Goal: Information Seeking & Learning: Find specific fact

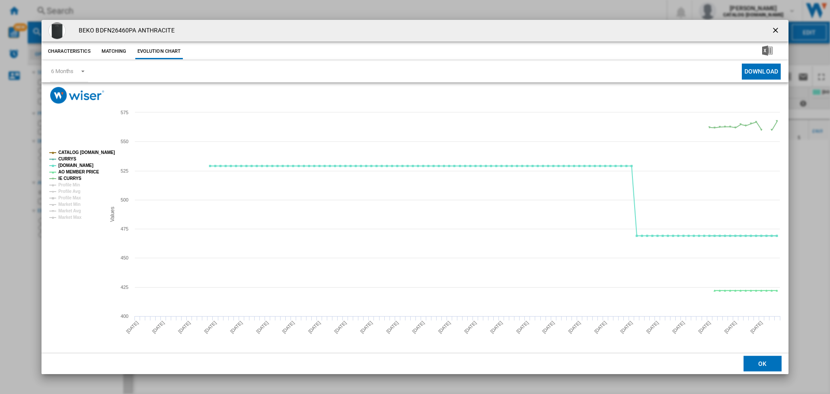
drag, startPoint x: 776, startPoint y: 29, endPoint x: 656, endPoint y: 34, distance: 119.8
click at [776, 29] on ng-md-icon "getI18NText('BUTTONS.CLOSE_DIALOG')" at bounding box center [776, 31] width 10 height 10
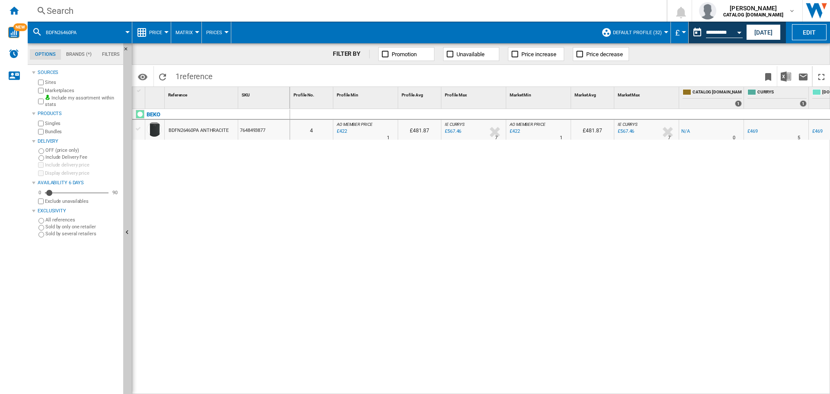
click at [295, 13] on div "Search" at bounding box center [345, 11] width 597 height 12
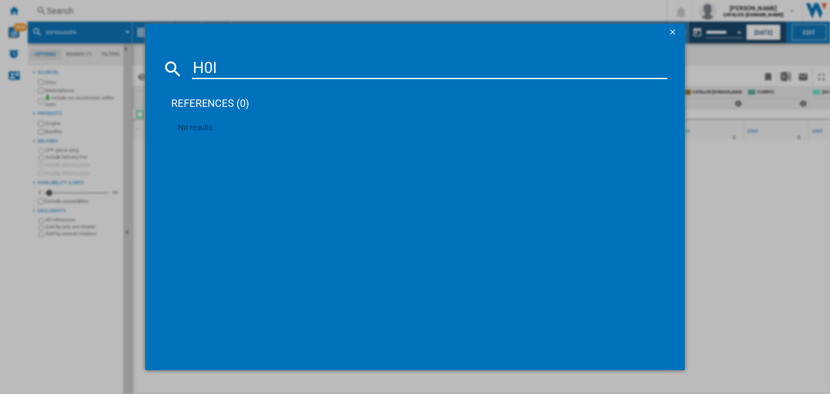
drag, startPoint x: 262, startPoint y: 70, endPoint x: 184, endPoint y: 57, distance: 79.3
click at [184, 57] on md-dialog-content "H0I references (0) No results" at bounding box center [414, 205] width 539 height 329
paste input "OI4S8HM0XUK"
type input "HOI4S8HM0XUK"
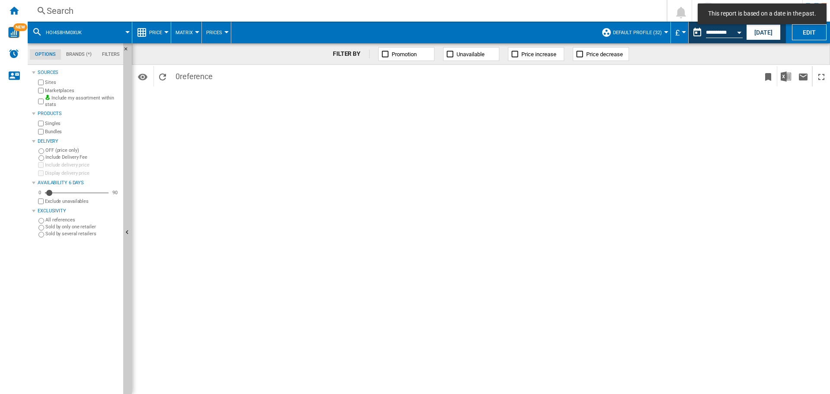
click at [121, 11] on div "Search" at bounding box center [345, 11] width 597 height 12
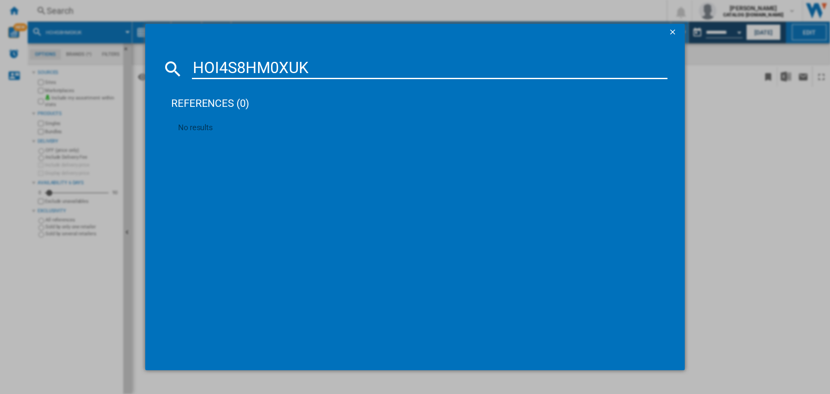
click at [223, 69] on input "HOI4S8HM0XUK" at bounding box center [429, 68] width 475 height 21
drag, startPoint x: 316, startPoint y: 69, endPoint x: 279, endPoint y: 100, distance: 49.1
click at [232, 70] on input "HOI4S8HM0XUK" at bounding box center [429, 68] width 475 height 21
type input "HOI4S8"
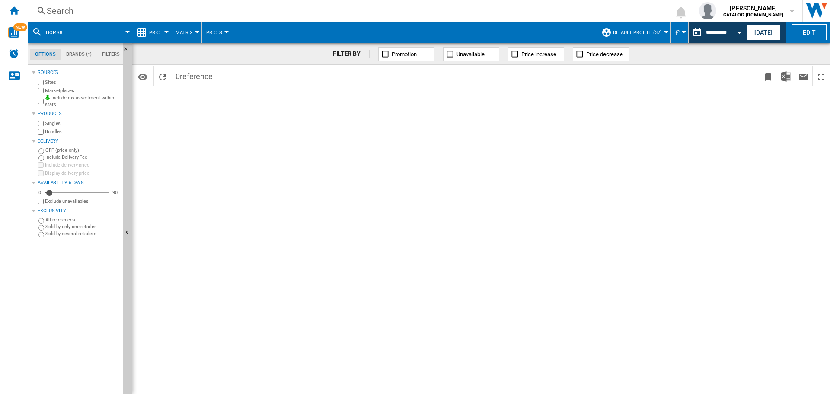
click at [171, 3] on div "Search Search 0 [PERSON_NAME] CATALOG [DOMAIN_NAME] CATALOG [DOMAIN_NAME] My se…" at bounding box center [429, 11] width 802 height 22
click at [172, 13] on div "Search" at bounding box center [345, 11] width 597 height 12
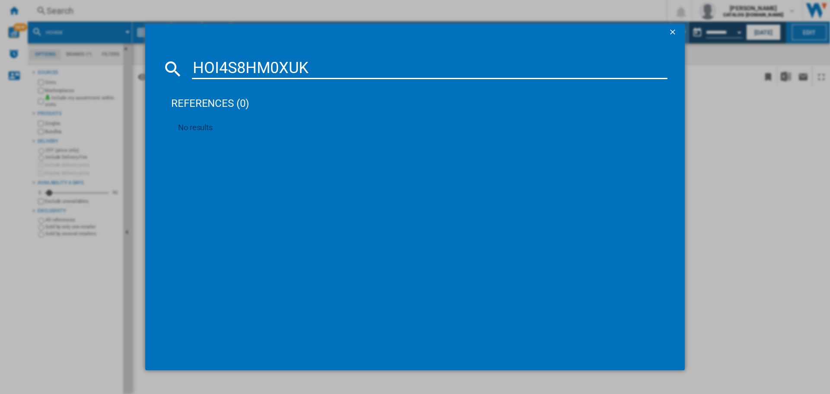
type input "HOI4S8HM0XUK"
click at [136, 161] on div "HOI4S8HM0XUK references (0) No results" at bounding box center [415, 197] width 830 height 394
click at [793, 186] on div "HOI4S8HM0XUK references (0) No results" at bounding box center [415, 197] width 830 height 394
click at [672, 31] on ng-md-icon "getI18NText('BUTTONS.CLOSE_DIALOG')" at bounding box center [673, 33] width 10 height 10
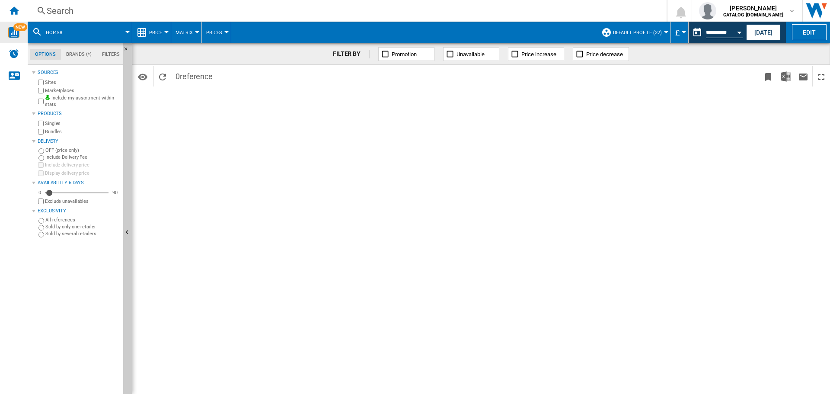
click at [18, 32] on img "WiseCard" at bounding box center [13, 32] width 11 height 11
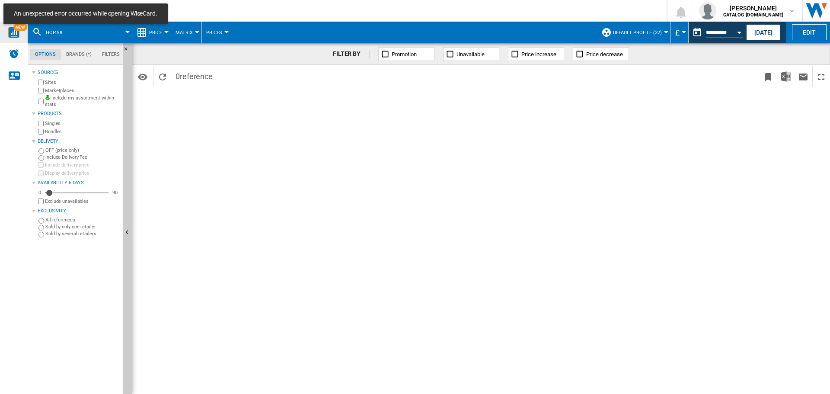
click at [236, 136] on div "FILTER BY Promotion Unavailable Price increase Price decrease Identifiers SKU -…" at bounding box center [481, 218] width 698 height 350
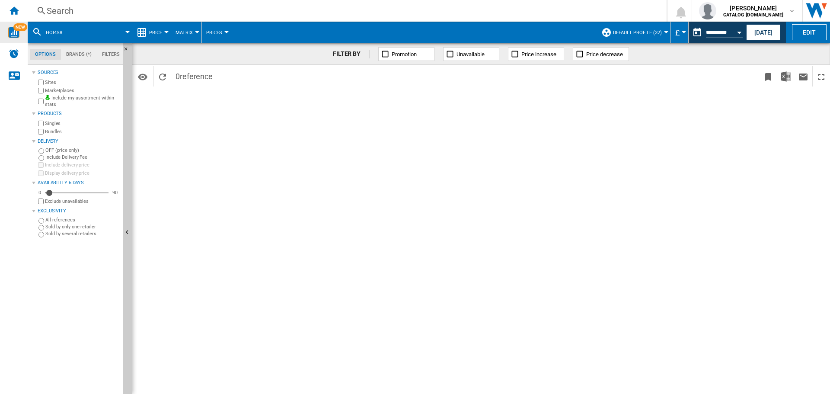
click at [625, 30] on span "Default profile (32)" at bounding box center [637, 33] width 49 height 6
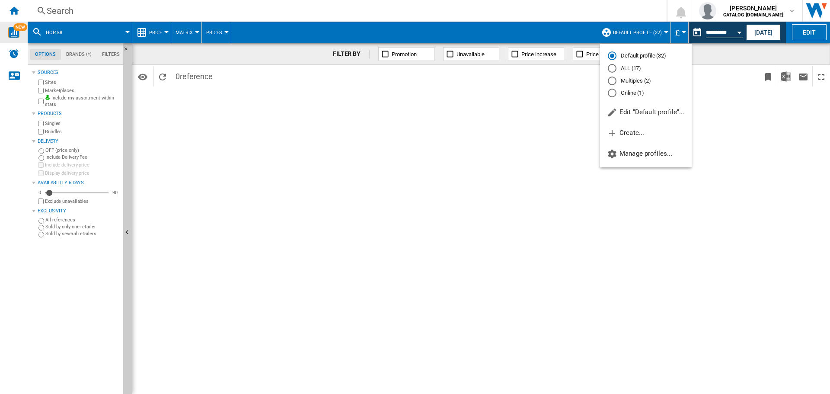
click at [215, 17] on md-backdrop at bounding box center [415, 197] width 830 height 394
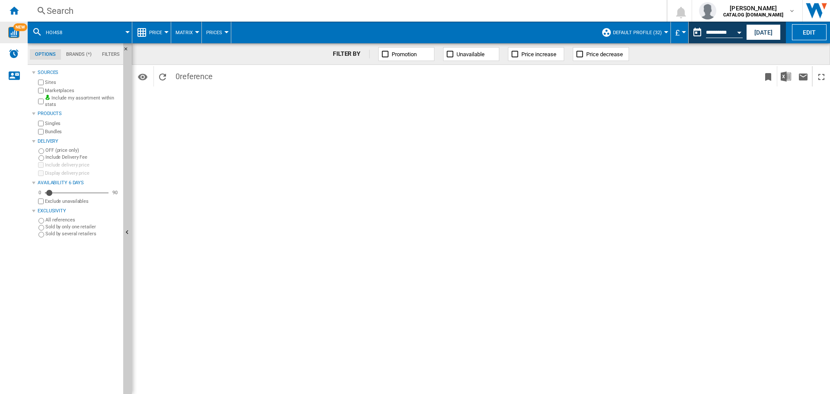
click at [191, 16] on div "Search" at bounding box center [345, 11] width 597 height 12
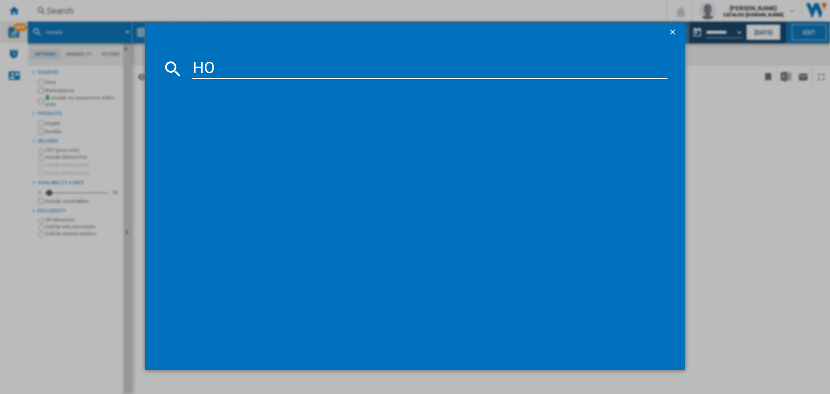
type input "H"
click at [288, 61] on input at bounding box center [429, 68] width 475 height 21
type input "H"
type input "HOI4S8HM0XUK"
